Goal: Task Accomplishment & Management: Manage account settings

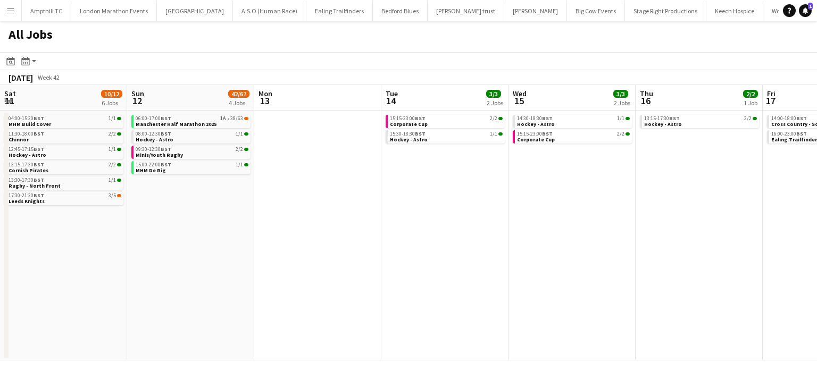
scroll to position [0, 264]
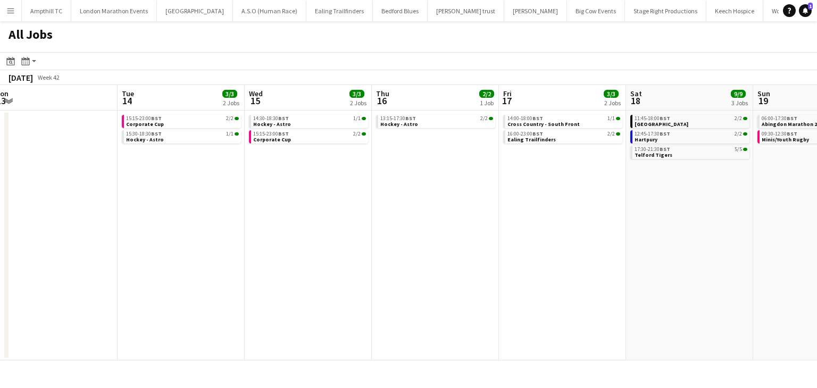
click at [9, 10] on app-icon "Menu" at bounding box center [10, 10] width 9 height 9
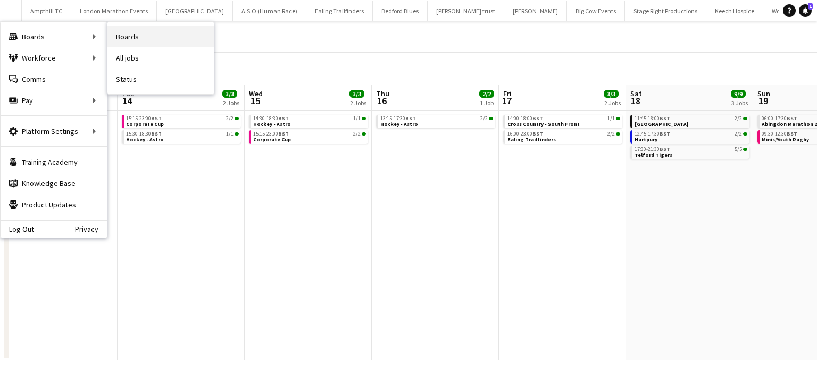
click at [131, 41] on link "Boards" at bounding box center [160, 36] width 106 height 21
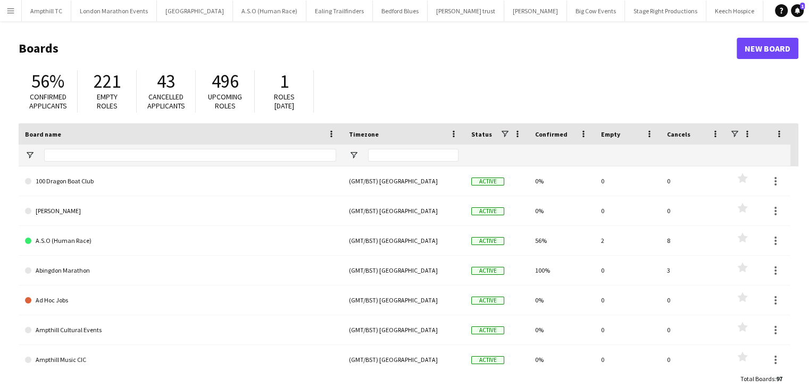
click at [12, 15] on button "Menu" at bounding box center [10, 10] width 21 height 21
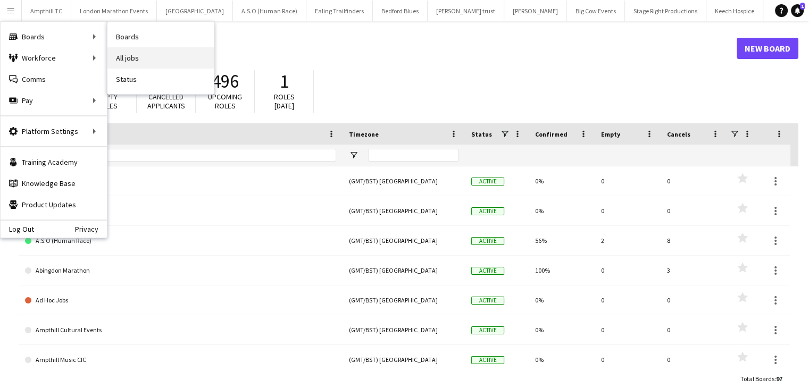
click at [115, 58] on link "All jobs" at bounding box center [160, 57] width 106 height 21
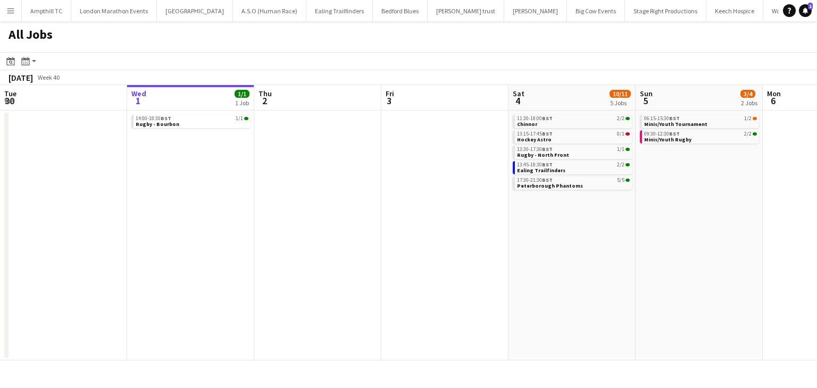
scroll to position [0, 463]
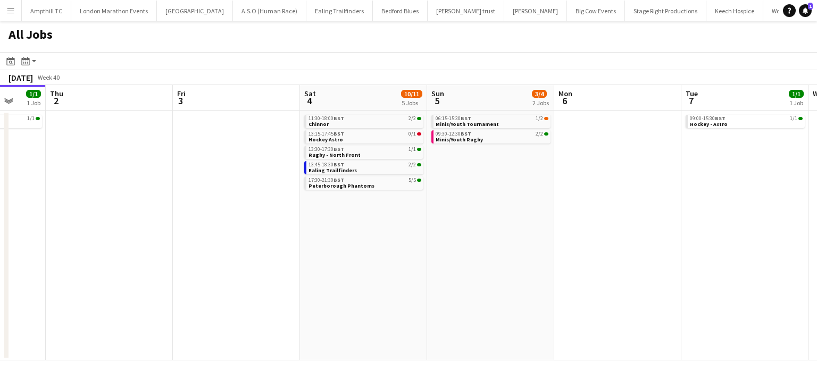
drag, startPoint x: 287, startPoint y: 194, endPoint x: 194, endPoint y: 188, distance: 93.3
click at [198, 190] on app-calendar-viewport "Sun 28 2/2 1 Job Mon 29 Tue 30 Wed 1 1/1 1 Job Thu 2 Fri 3 Sat 4 10/11 5 Jobs S…" at bounding box center [408, 223] width 817 height 276
click at [337, 188] on span "Peterborough Phantoms" at bounding box center [342, 185] width 66 height 7
click at [390, 140] on link "13:15-17:45 BST 0/1 Hockey Astro" at bounding box center [365, 136] width 113 height 12
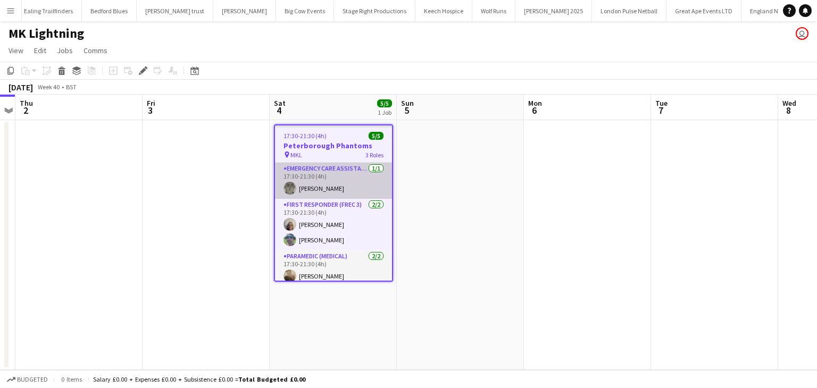
scroll to position [0, 292]
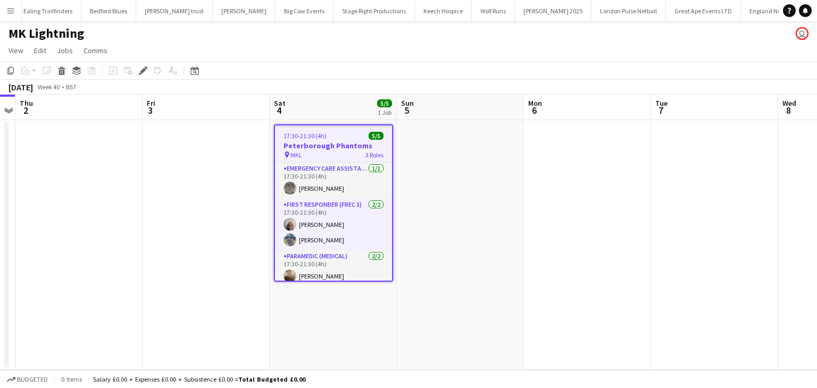
click at [342, 145] on h3 "Peterborough Phantoms" at bounding box center [333, 146] width 117 height 10
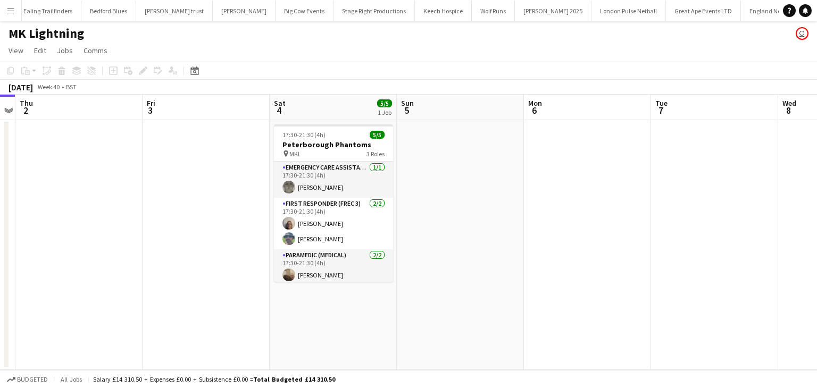
drag, startPoint x: 315, startPoint y: 146, endPoint x: 201, endPoint y: 85, distance: 129.5
click at [317, 147] on h3 "Peterborough Phantoms" at bounding box center [333, 145] width 119 height 10
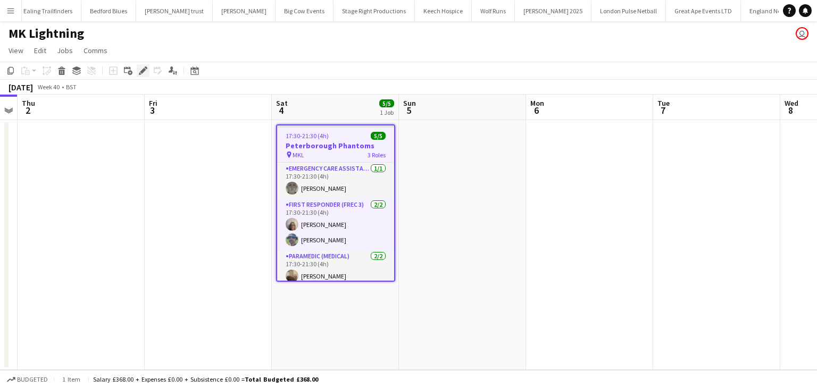
click at [143, 72] on icon at bounding box center [143, 71] width 6 height 6
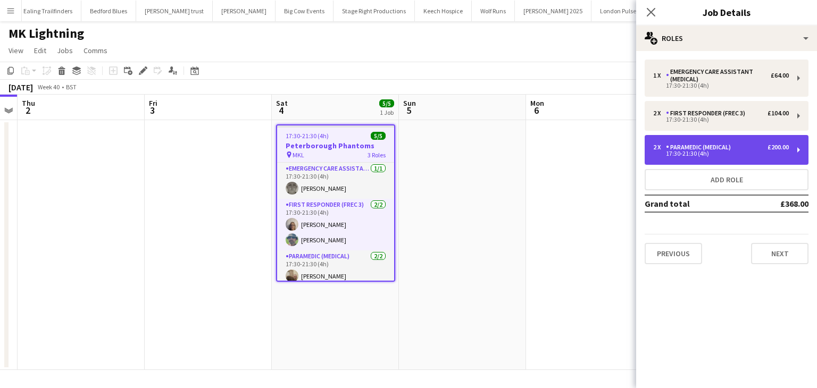
click at [727, 160] on div "2 x Paramedic (Medical) £200.00 17:30-21:30 (4h)" at bounding box center [727, 150] width 164 height 30
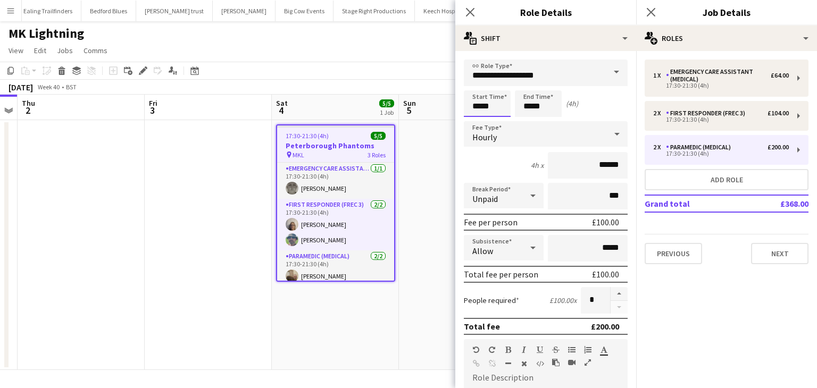
click at [504, 107] on input "*****" at bounding box center [487, 103] width 47 height 27
click at [655, 14] on icon "Close pop-in" at bounding box center [651, 12] width 10 height 10
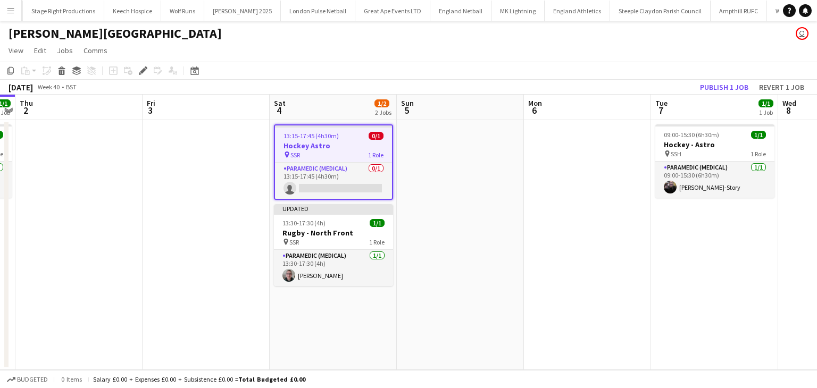
scroll to position [0, 621]
click at [142, 68] on icon "Edit" at bounding box center [143, 70] width 9 height 9
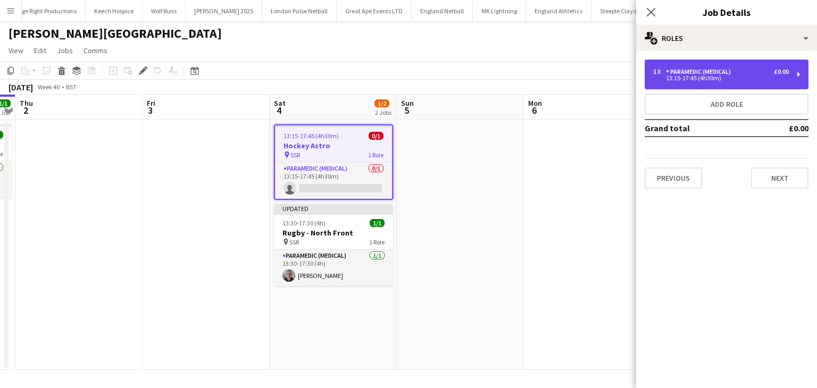
click at [738, 73] on div "1 x Paramedic (Medical) £0.00" at bounding box center [721, 71] width 136 height 7
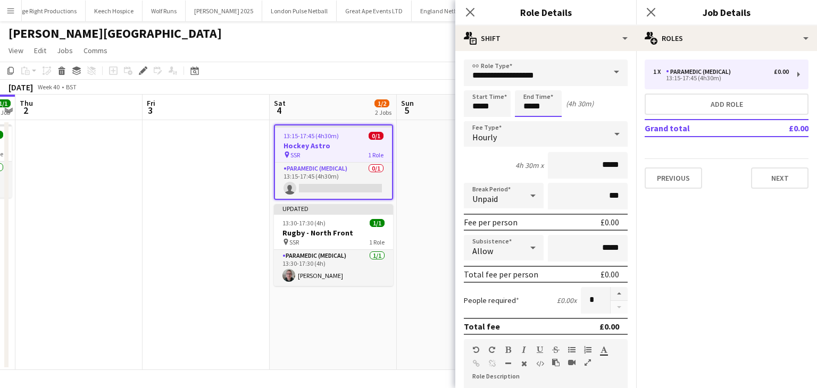
click at [546, 98] on input "*****" at bounding box center [538, 103] width 47 height 27
type input "*****"
click at [548, 119] on div at bounding box center [548, 122] width 21 height 11
drag, startPoint x: 651, startPoint y: 13, endPoint x: 554, endPoint y: 82, distance: 118.6
click at [651, 13] on icon "Close pop-in" at bounding box center [651, 12] width 10 height 10
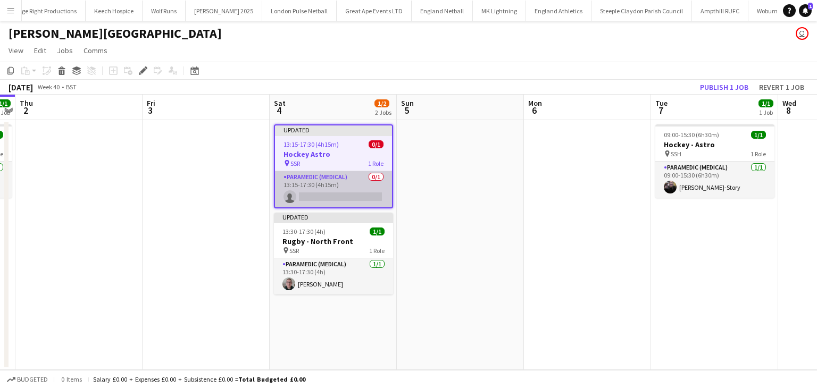
click at [346, 196] on app-card-role "Paramedic (Medical) 0/1 13:15-17:30 (4h15m) single-neutral-actions" at bounding box center [333, 189] width 117 height 36
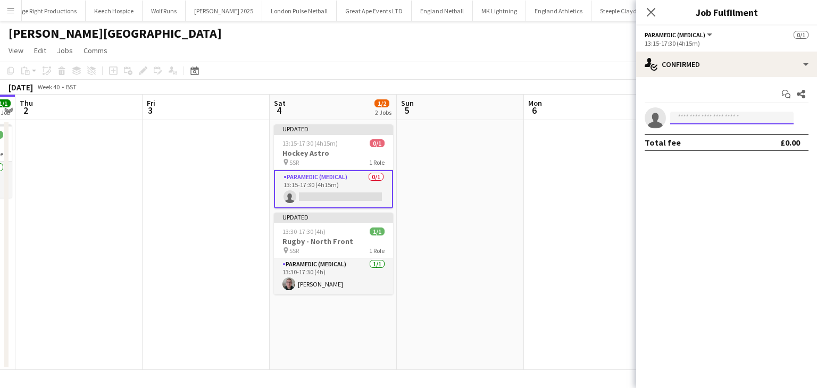
click at [722, 121] on input at bounding box center [731, 118] width 123 height 13
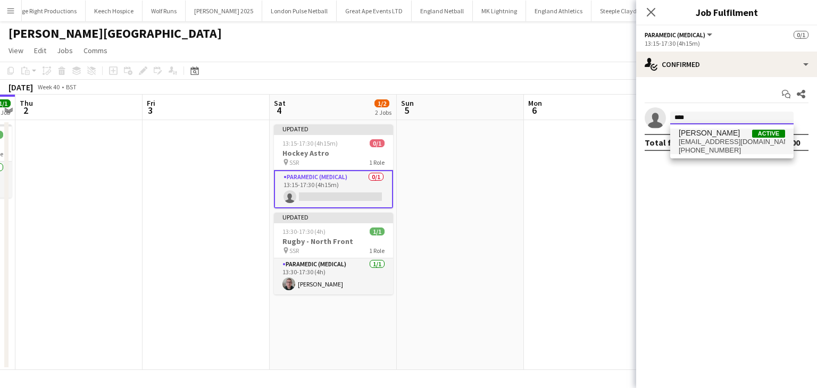
type input "****"
click at [721, 140] on span "[EMAIL_ADDRESS][DOMAIN_NAME]" at bounding box center [732, 142] width 106 height 9
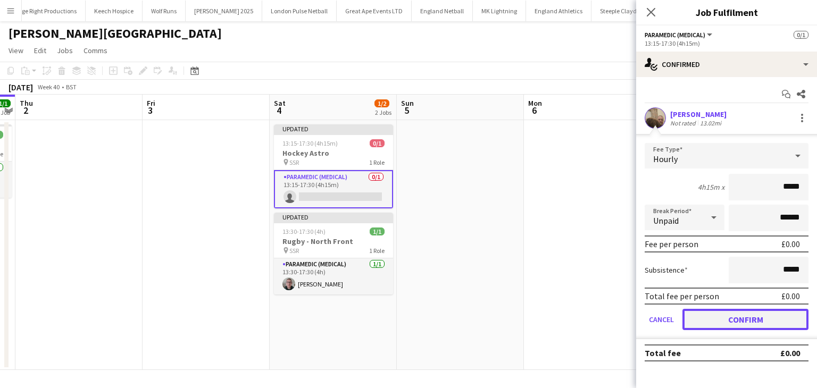
click at [755, 320] on button "Confirm" at bounding box center [746, 319] width 126 height 21
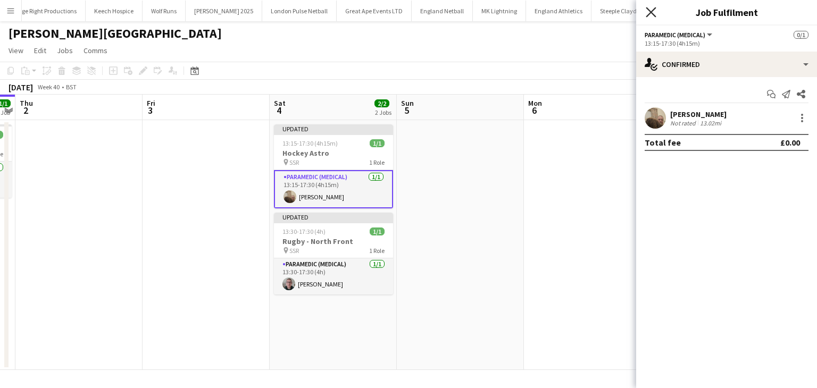
click at [652, 13] on icon at bounding box center [651, 12] width 10 height 10
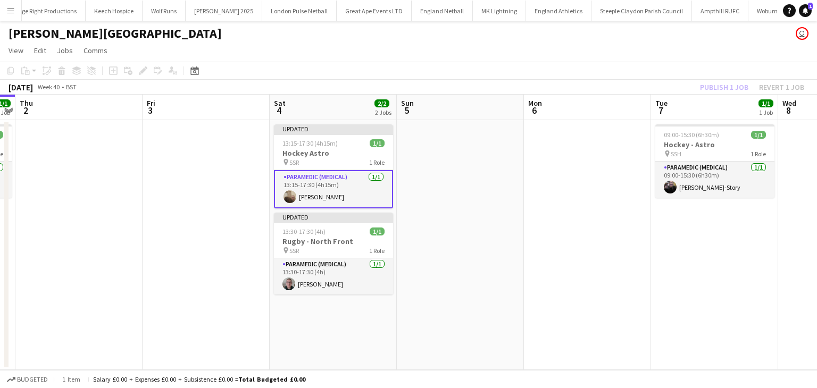
click at [426, 178] on app-date-cell at bounding box center [460, 245] width 127 height 250
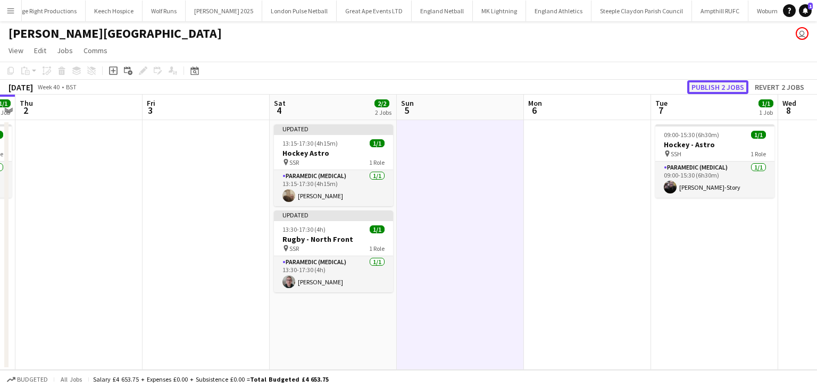
click at [714, 89] on button "Publish 2 jobs" at bounding box center [717, 87] width 61 height 14
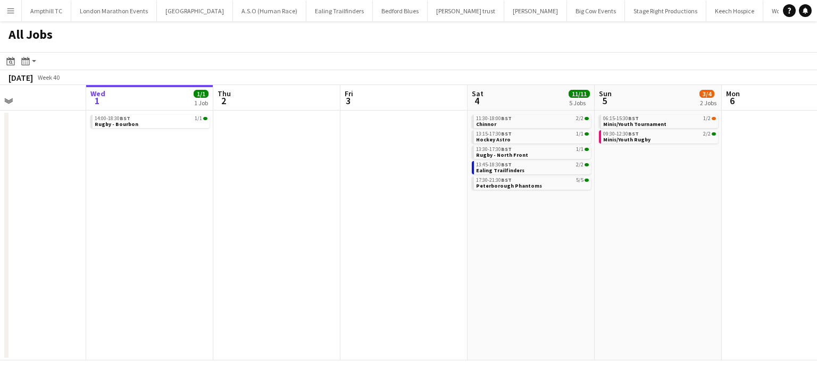
drag, startPoint x: 638, startPoint y: 219, endPoint x: 343, endPoint y: 231, distance: 295.0
click at [341, 232] on app-calendar-viewport "Sun 28 2/2 1 Job Mon 29 Tue 30 Wed 1 1/1 1 Job Thu 2 Fri 3 Sat 4 11/11 5 Jobs S…" at bounding box center [408, 223] width 817 height 276
